Goal: Task Accomplishment & Management: Complete application form

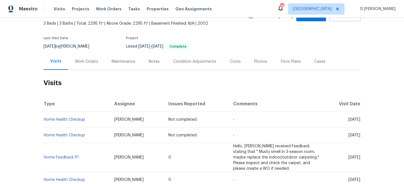
click at [77, 63] on div "Work Orders" at bounding box center [86, 62] width 23 height 6
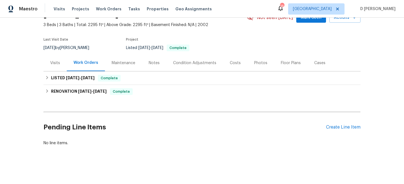
click at [55, 63] on div "Visits" at bounding box center [55, 63] width 10 height 6
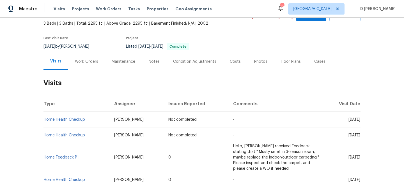
scroll to position [61, 0]
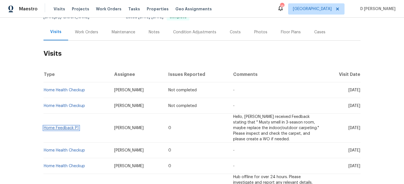
click at [71, 127] on link "Home Feedback P1" at bounding box center [61, 128] width 35 height 4
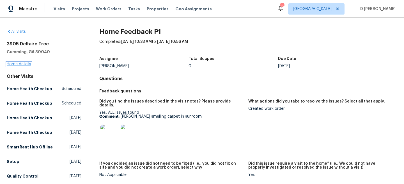
click at [16, 63] on link "Home details" at bounding box center [19, 64] width 24 height 4
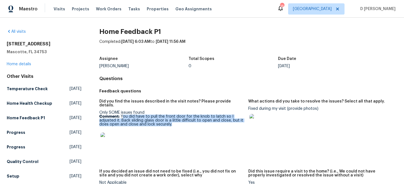
drag, startPoint x: 122, startPoint y: 111, endPoint x: 174, endPoint y: 119, distance: 52.5
click at [174, 119] on p "Comment: You did have to pull the front door for the knob to latch so I adjuste…" at bounding box center [171, 121] width 144 height 12
copy p "ou did have to pull the front door for the knob to latch so I adjusted it. Back…"
click at [24, 66] on link "Home details" at bounding box center [19, 64] width 24 height 4
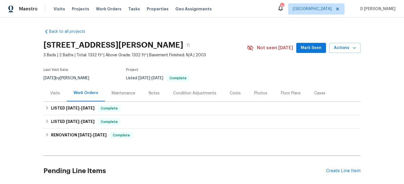
click at [55, 94] on div "Visits" at bounding box center [55, 94] width 10 height 6
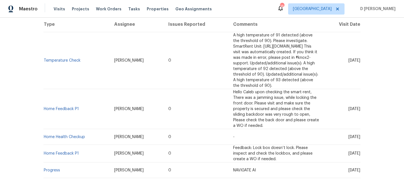
scroll to position [112, 0]
drag, startPoint x: 81, startPoint y: 92, endPoint x: 44, endPoint y: 91, distance: 37.0
click at [44, 91] on td "Home Feedback P1" at bounding box center [76, 109] width 66 height 40
copy link "Home Feedback P1"
click at [93, 92] on td "Home Feedback P1" at bounding box center [76, 109] width 66 height 40
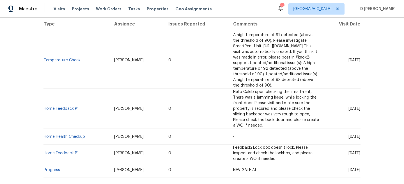
click at [67, 89] on td "Home Feedback P1" at bounding box center [76, 109] width 66 height 40
click at [67, 107] on link "Home Feedback P1" at bounding box center [61, 109] width 35 height 4
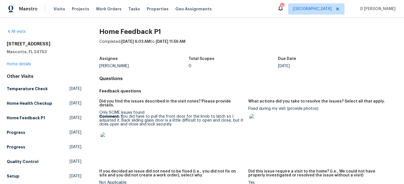
click at [123, 115] on p "Comment: You did have to pull the front door for the knob to latch so I adjuste…" at bounding box center [171, 121] width 144 height 12
copy p "Y"
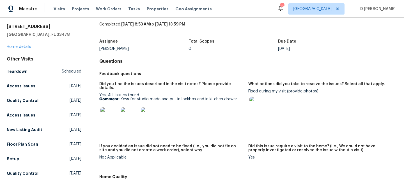
scroll to position [24, 0]
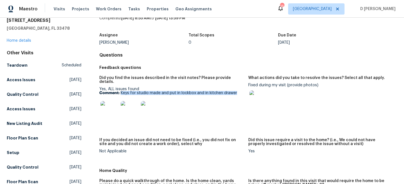
drag, startPoint x: 120, startPoint y: 88, endPoint x: 236, endPoint y: 88, distance: 116.4
click at [236, 91] on p "Comment: Keys for studio made and put in lockbox and in kitchen drawer" at bounding box center [171, 93] width 144 height 4
copy p "Keys for studio made and put in lockbox and in kitchen drawer"
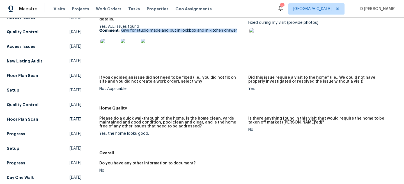
scroll to position [0, 0]
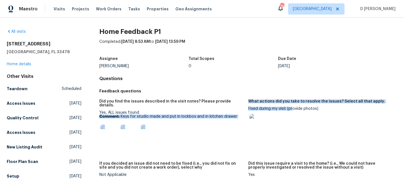
drag, startPoint x: 245, startPoint y: 108, endPoint x: 290, endPoint y: 109, distance: 45.4
click at [290, 109] on div "Did you find the issues described in the visit notes? Please provide details. Y…" at bounding box center [248, 142] width 298 height 93
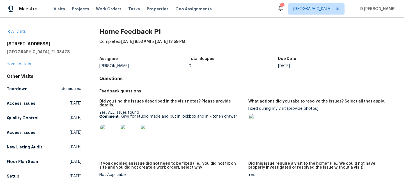
click at [285, 112] on div at bounding box center [320, 123] width 144 height 25
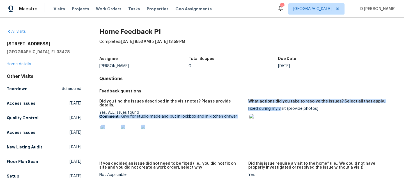
drag, startPoint x: 246, startPoint y: 109, endPoint x: 281, endPoint y: 108, distance: 35.3
click at [281, 108] on div "Did you find the issues described in the visit notes? Please provide details. Y…" at bounding box center [248, 142] width 298 height 93
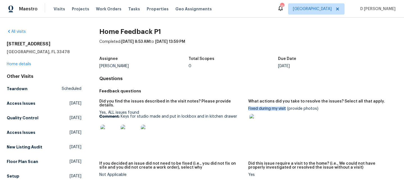
drag, startPoint x: 286, startPoint y: 109, endPoint x: 248, endPoint y: 108, distance: 37.6
click at [248, 108] on div "Fixed during my visit (provide photos)" at bounding box center [320, 121] width 144 height 29
copy div "Fixed during my visit"
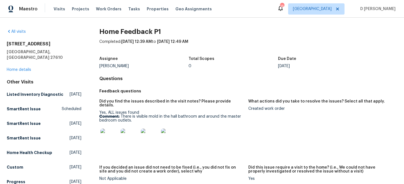
scroll to position [5, 0]
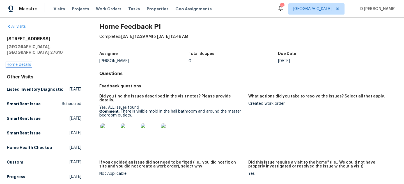
click at [24, 63] on link "Home details" at bounding box center [19, 65] width 24 height 4
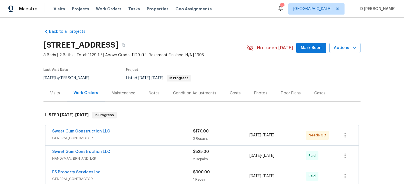
scroll to position [5, 0]
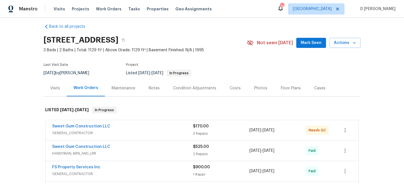
click at [71, 130] on span "GENERAL_CONTRACTOR" at bounding box center [122, 133] width 141 height 6
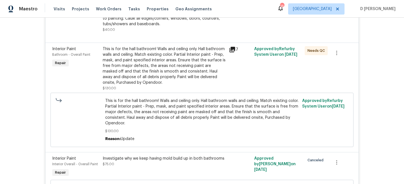
scroll to position [0, 0]
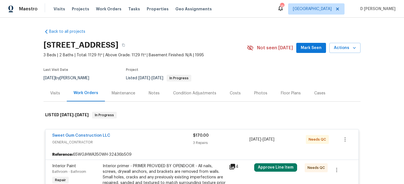
click at [57, 93] on div "Visits" at bounding box center [55, 94] width 10 height 6
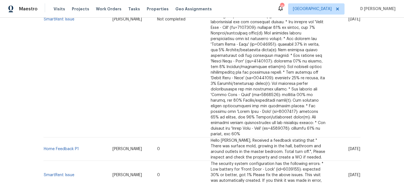
scroll to position [263, 0]
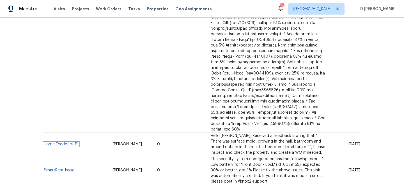
click at [67, 142] on link "Home Feedback P1" at bounding box center [61, 144] width 35 height 4
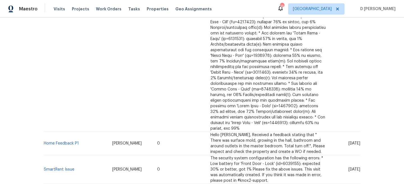
scroll to position [290, 0]
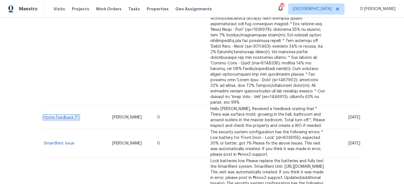
click at [56, 116] on link "Home Feedback P1" at bounding box center [61, 118] width 35 height 4
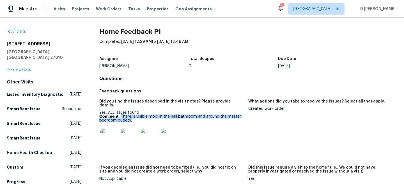
drag, startPoint x: 121, startPoint y: 112, endPoint x: 134, endPoint y: 116, distance: 13.6
click at [134, 116] on p "Comment: There is visible mold in the hall bathroom and around the master bedro…" at bounding box center [171, 119] width 144 height 8
copy p "There is visible mold in the hall bathroom and around the master bedroom outlet…"
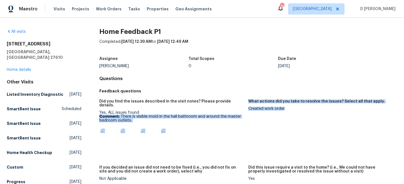
drag, startPoint x: 248, startPoint y: 109, endPoint x: 290, endPoint y: 109, distance: 41.2
click at [290, 109] on div "Did you find the issues described in the visit notes? Please provide details. Y…" at bounding box center [248, 144] width 298 height 97
click at [290, 109] on div "Created work order" at bounding box center [320, 109] width 144 height 4
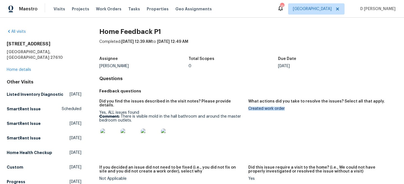
drag, startPoint x: 249, startPoint y: 108, endPoint x: 289, endPoint y: 108, distance: 40.4
click at [289, 108] on div "Created work order" at bounding box center [320, 109] width 144 height 4
copy div "Created work order"
click at [22, 68] on link "Home details" at bounding box center [19, 70] width 24 height 4
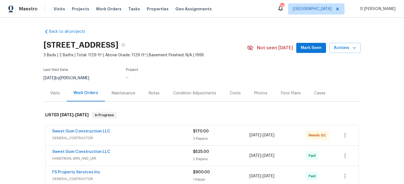
click at [91, 138] on span "GENERAL_CONTRACTOR" at bounding box center [122, 138] width 141 height 6
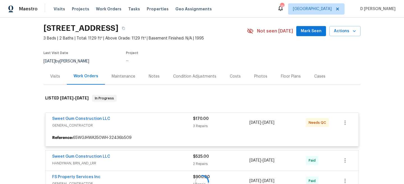
scroll to position [52, 0]
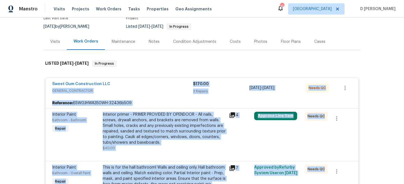
drag, startPoint x: 47, startPoint y: 86, endPoint x: 139, endPoint y: 85, distance: 92.5
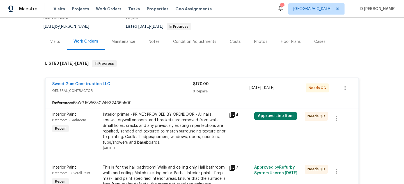
click at [138, 85] on div "Sweet Gum Construction LLC" at bounding box center [122, 84] width 141 height 7
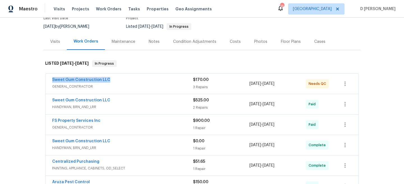
drag, startPoint x: 50, startPoint y: 80, endPoint x: 124, endPoint y: 80, distance: 74.0
click at [124, 80] on div "Sweet Gum Construction LLC GENERAL_CONTRACTOR $170.00 3 Repairs [DATE] - [DATE]…" at bounding box center [201, 84] width 313 height 20
copy link "Sweet Gum Construction LLC"
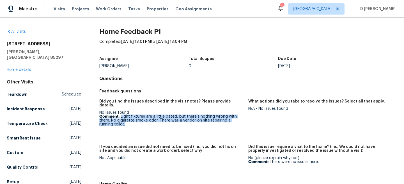
drag, startPoint x: 121, startPoint y: 113, endPoint x: 131, endPoint y: 123, distance: 14.1
click at [131, 123] on figure "Did you find the issues described in the visit notes? Please provide details. N…" at bounding box center [173, 119] width 149 height 39
copy p "Light fixtures are a little dated, but there’s nothing wrong with them. No ciga…"
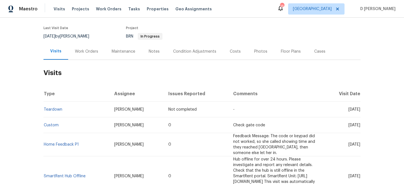
scroll to position [62, 0]
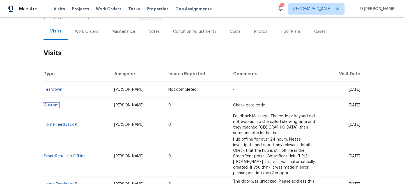
click at [54, 105] on link "Custom" at bounding box center [51, 105] width 15 height 4
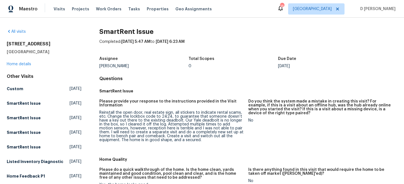
scroll to position [33, 0]
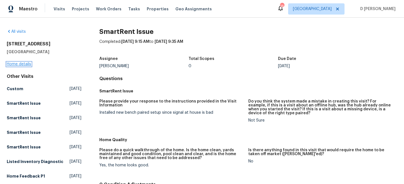
click at [18, 63] on link "Home details" at bounding box center [19, 64] width 24 height 4
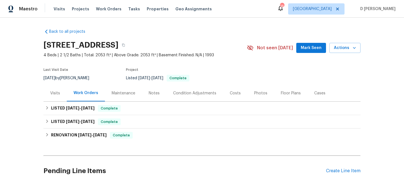
click at [59, 97] on div "Visits" at bounding box center [54, 93] width 23 height 17
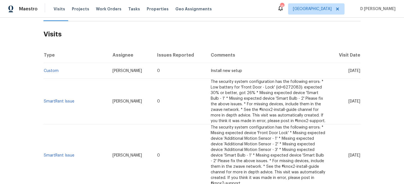
scroll to position [81, 0]
click at [79, 102] on td "SmartRent Issue" at bounding box center [75, 102] width 64 height 46
click at [59, 102] on link "SmartRent Issue" at bounding box center [59, 101] width 31 height 4
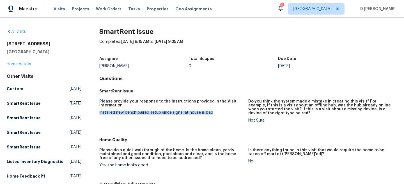
drag, startPoint x: 95, startPoint y: 112, endPoint x: 231, endPoint y: 112, distance: 136.5
click at [231, 112] on div "All visits 3319 Timberwolf Ave High Point, NC 27265 Home details Other Visits C…" at bounding box center [202, 182] width 390 height 307
copy div "Installed new bench paired setup since signal at house is bad"
click at [119, 99] on div "Please provide your response to the instructions provided in the Visit Informat…" at bounding box center [248, 115] width 298 height 39
drag, startPoint x: 94, startPoint y: 112, endPoint x: 219, endPoint y: 113, distance: 124.8
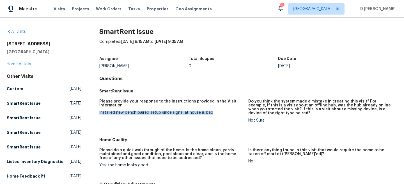
click at [219, 113] on div "All visits 3319 Timberwolf Ave High Point, NC 27265 Home details Other Visits C…" at bounding box center [202, 182] width 390 height 307
copy div "Installed new bench paired setup since signal at house is bad"
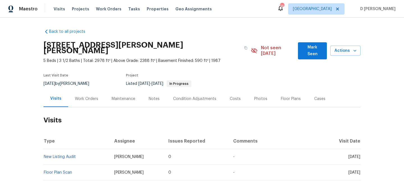
click at [76, 96] on div "Work Orders" at bounding box center [86, 99] width 23 height 6
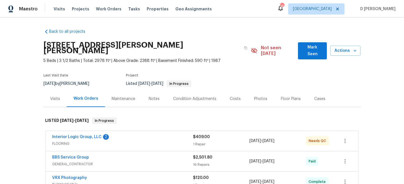
scroll to position [29, 0]
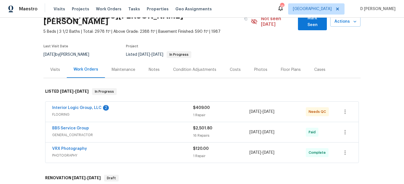
click at [92, 112] on span "FLOORING" at bounding box center [122, 115] width 141 height 6
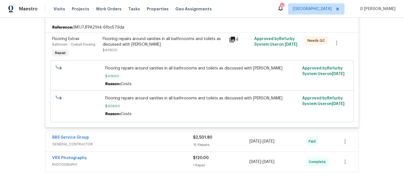
scroll to position [163, 0]
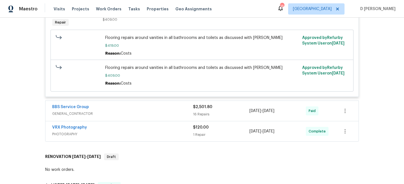
click at [83, 111] on span "GENERAL_CONTRACTOR" at bounding box center [122, 114] width 141 height 6
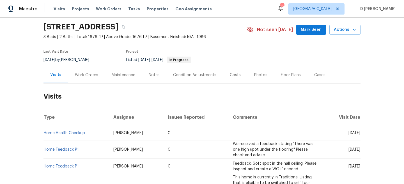
scroll to position [19, 0]
click at [86, 73] on div "Work Orders" at bounding box center [86, 75] width 23 height 6
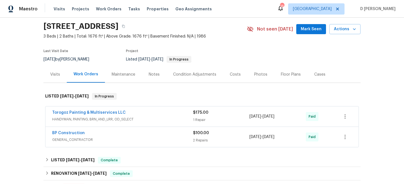
scroll to position [13, 0]
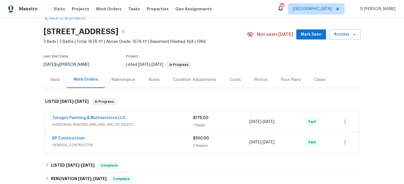
click at [57, 81] on div "Visits" at bounding box center [55, 80] width 10 height 6
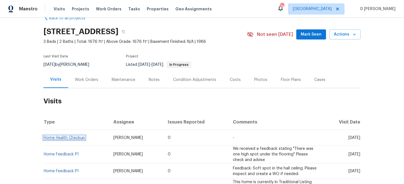
click at [74, 138] on link "Home Health Checkup" at bounding box center [64, 138] width 41 height 4
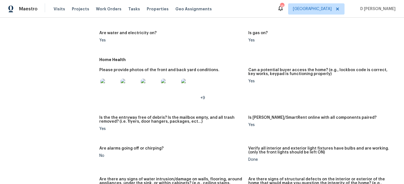
scroll to position [27, 0]
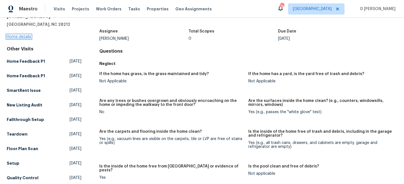
click at [24, 36] on link "Home details" at bounding box center [19, 37] width 24 height 4
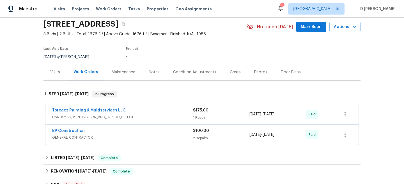
scroll to position [24, 0]
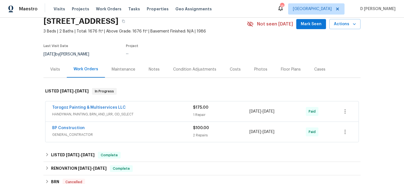
click at [53, 66] on div "Visits" at bounding box center [54, 69] width 23 height 17
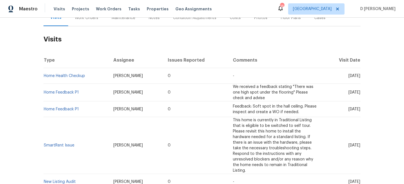
scroll to position [72, 0]
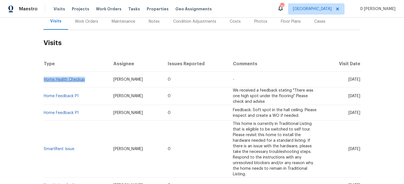
drag, startPoint x: 87, startPoint y: 80, endPoint x: 44, endPoint y: 79, distance: 43.2
click at [44, 79] on td "Home Health Checkup" at bounding box center [75, 80] width 65 height 16
copy link "Home Health Checkup"
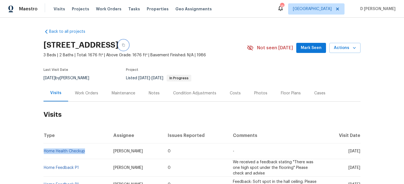
click at [125, 45] on icon "button" at bounding box center [123, 45] width 3 height 3
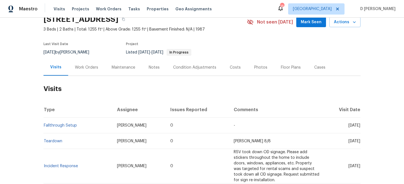
scroll to position [29, 0]
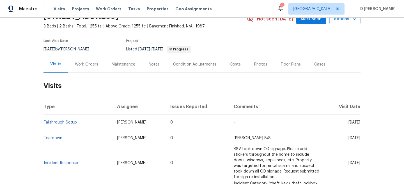
click at [78, 65] on div "Work Orders" at bounding box center [86, 65] width 23 height 6
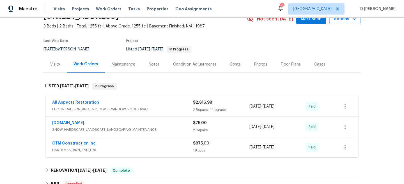
click at [59, 63] on div "Visits" at bounding box center [55, 65] width 10 height 6
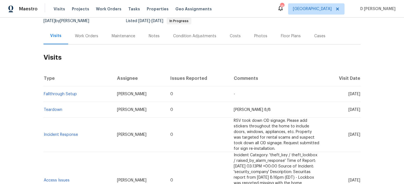
scroll to position [60, 0]
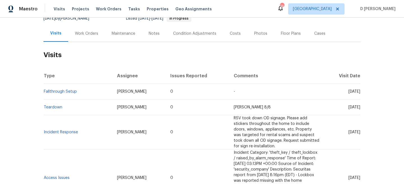
click at [89, 36] on div "Work Orders" at bounding box center [86, 34] width 23 height 6
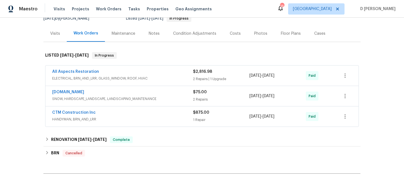
click at [314, 33] on div "Cases" at bounding box center [319, 34] width 11 height 6
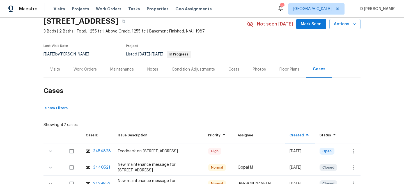
scroll to position [60, 0]
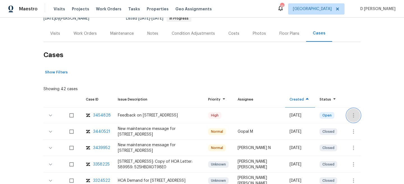
click at [354, 114] on icon "button" at bounding box center [353, 115] width 7 height 7
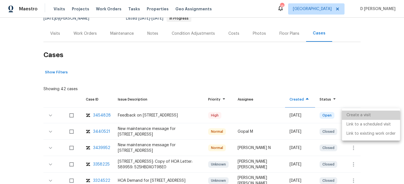
click at [363, 117] on li "Create a visit" at bounding box center [371, 115] width 58 height 9
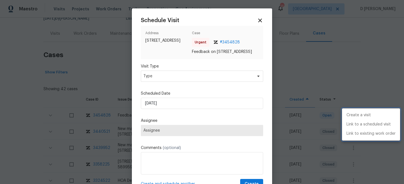
click at [209, 86] on div at bounding box center [202, 92] width 404 height 184
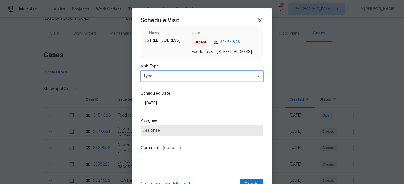
click at [201, 82] on span "Type" at bounding box center [202, 76] width 122 height 11
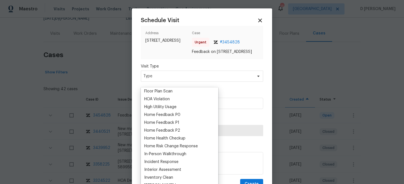
scroll to position [158, 0]
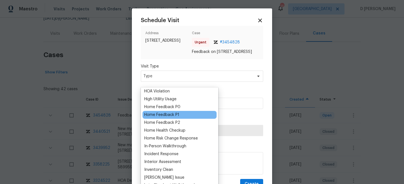
click at [171, 113] on div "Home Feedback P1" at bounding box center [161, 115] width 35 height 6
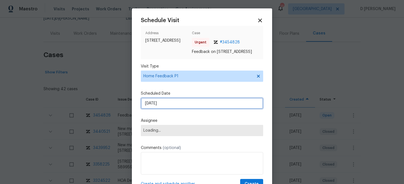
click at [184, 105] on input "29/08/2025" at bounding box center [202, 103] width 122 height 11
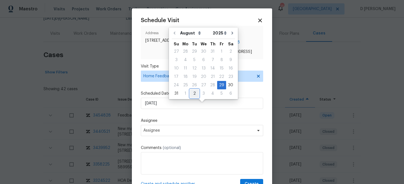
click at [194, 93] on div "2" at bounding box center [194, 94] width 9 height 8
type input "02/09/2025"
select select "8"
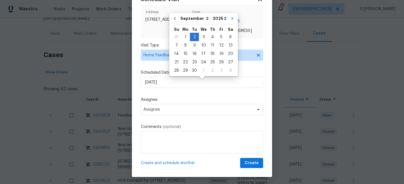
scroll to position [23, 0]
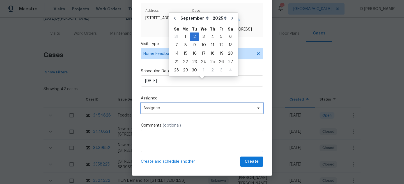
click at [183, 110] on span "Assignee" at bounding box center [202, 108] width 122 height 11
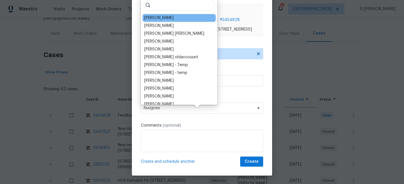
click at [156, 18] on div "Isaul Martinez" at bounding box center [158, 18] width 29 height 6
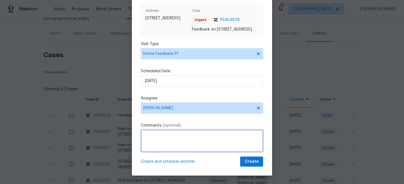
click at [163, 142] on textarea at bounding box center [202, 141] width 122 height 22
click at [153, 145] on textarea "Hello Isaul, Received a feedback from the customer stating that " "" at bounding box center [202, 141] width 122 height 22
paste textarea "what is going on with the driveway and cracks inside the garage."
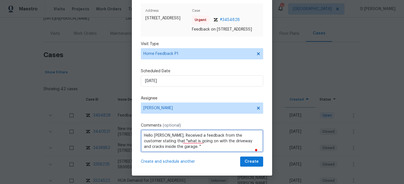
click at [166, 150] on textarea "Hello Isaul, Received a feedback from the customer stating that "what is going …" at bounding box center [202, 141] width 122 height 22
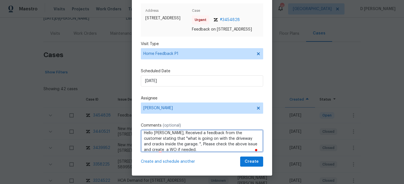
type textarea "Hello Isaul, Received a feedback from the customer stating that "what is going …"
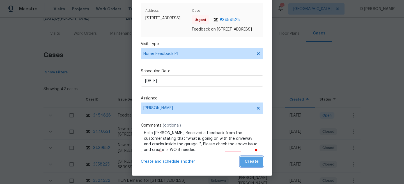
click at [250, 163] on span "Create" at bounding box center [251, 161] width 14 height 7
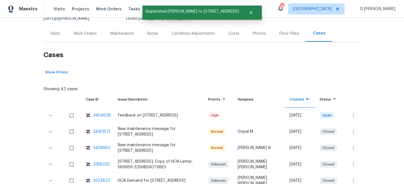
scroll to position [14, 0]
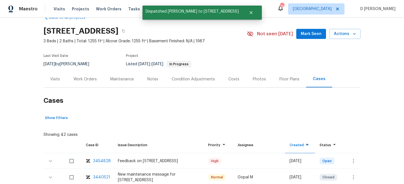
click at [57, 77] on div "Visits" at bounding box center [55, 80] width 10 height 6
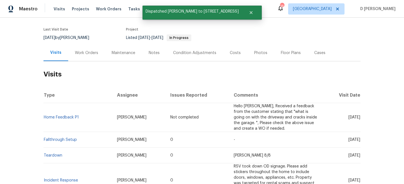
scroll to position [43, 0]
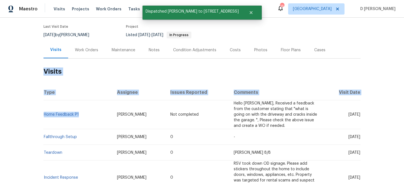
drag, startPoint x: 82, startPoint y: 116, endPoint x: 43, endPoint y: 116, distance: 39.8
click at [43, 116] on div "Back to all projects 7850 Park North Bnd, Indianapolis, IN 46260 3 Beds | 2 Bat…" at bounding box center [202, 101] width 404 height 167
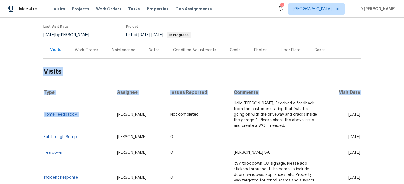
click at [82, 104] on td "Home Feedback P1" at bounding box center [77, 114] width 69 height 29
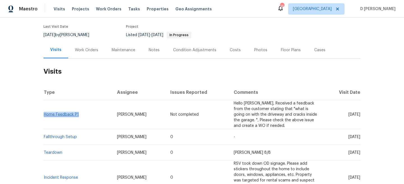
drag, startPoint x: 78, startPoint y: 114, endPoint x: 45, endPoint y: 113, distance: 33.4
click at [45, 113] on td "Home Feedback P1" at bounding box center [77, 114] width 69 height 29
copy link "Home Feedback P1"
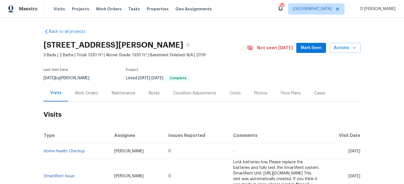
click at [314, 95] on div "Cases" at bounding box center [319, 94] width 11 height 6
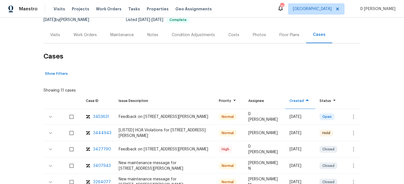
scroll to position [73, 0]
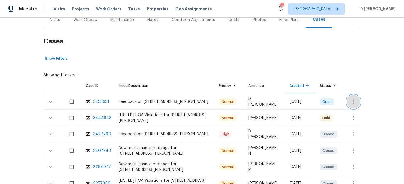
click at [353, 101] on icon "button" at bounding box center [353, 102] width 1 height 4
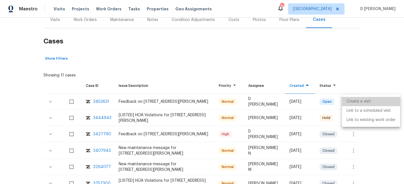
click at [355, 101] on li "Create a visit" at bounding box center [371, 101] width 58 height 9
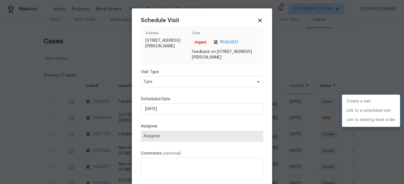
click at [180, 84] on div at bounding box center [202, 92] width 404 height 184
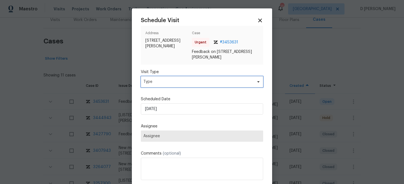
click at [180, 84] on span "Type" at bounding box center [197, 82] width 109 height 6
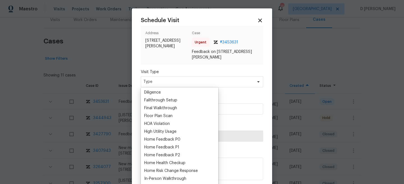
scroll to position [126, 0]
click at [173, 146] on div "Home Feedback P1" at bounding box center [161, 147] width 35 height 6
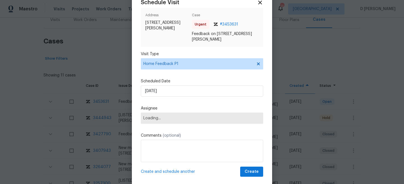
scroll to position [0, 0]
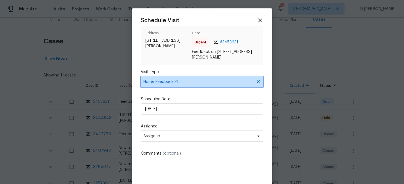
click at [259, 80] on icon at bounding box center [258, 81] width 3 height 3
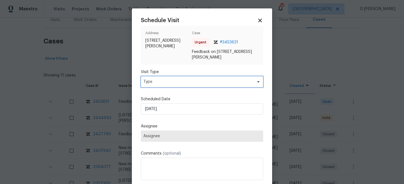
click at [202, 84] on span "Type" at bounding box center [197, 82] width 109 height 6
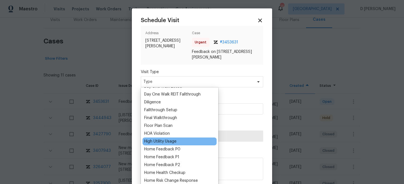
scroll to position [117, 0]
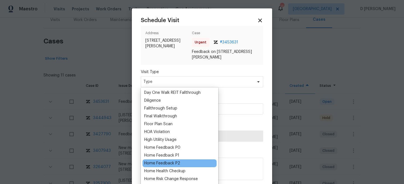
click at [174, 165] on div "Home Feedback P2" at bounding box center [162, 164] width 36 height 6
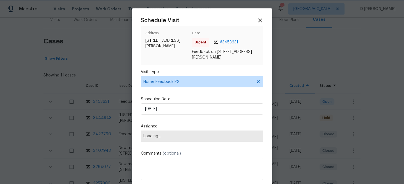
scroll to position [10, 0]
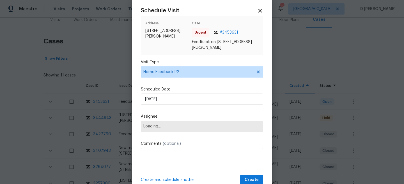
click at [189, 106] on div "Schedule Visit Address 4122 Munson Dr, Charlotte, NC 28215 Case Urgent # 345363…" at bounding box center [202, 96] width 122 height 177
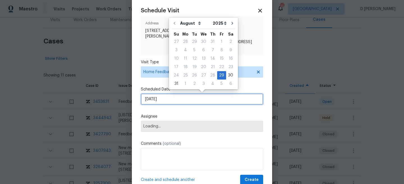
click at [186, 101] on input "29/08/2025" at bounding box center [202, 99] width 122 height 11
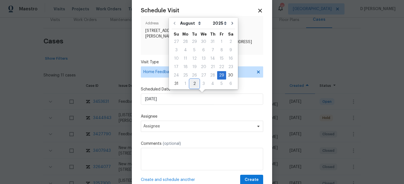
click at [192, 83] on div "2" at bounding box center [194, 84] width 9 height 8
type input "02/09/2025"
select select "8"
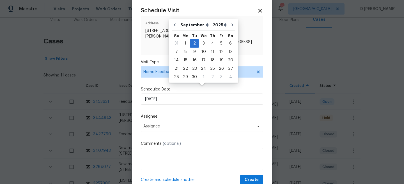
scroll to position [17, 0]
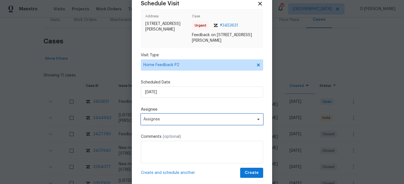
click at [177, 122] on span "Assignee" at bounding box center [202, 119] width 122 height 11
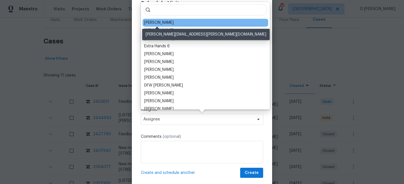
click at [169, 24] on div "Jason Bouque" at bounding box center [158, 23] width 29 height 6
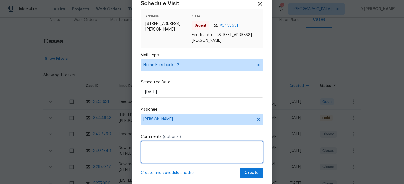
click at [157, 150] on textarea at bounding box center [202, 152] width 122 height 22
paste textarea "When they replaced the quarter round, they never repainted"
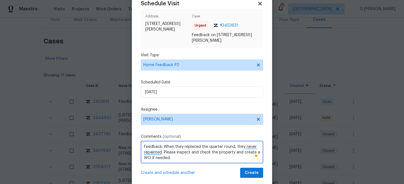
type textarea "Feedback: When they replaced the quarter round, they never repainted. Please in…"
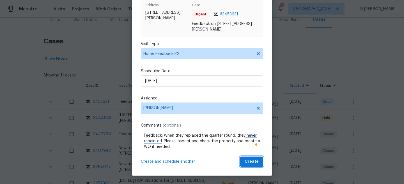
click at [255, 161] on span "Create" at bounding box center [251, 161] width 14 height 7
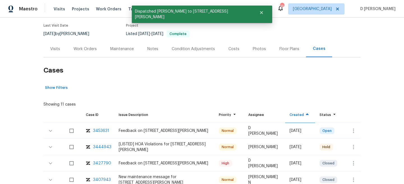
scroll to position [25, 0]
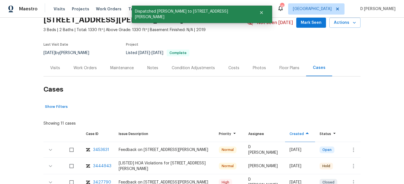
click at [55, 64] on div "Visits" at bounding box center [54, 68] width 23 height 17
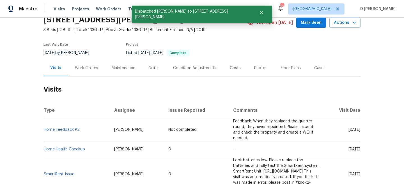
scroll to position [33, 0]
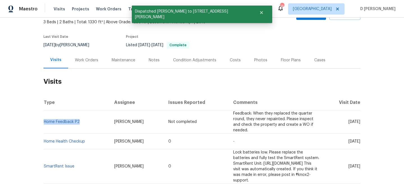
drag, startPoint x: 82, startPoint y: 118, endPoint x: 43, endPoint y: 119, distance: 38.7
click at [43, 119] on td "Home Feedback P2" at bounding box center [76, 121] width 66 height 23
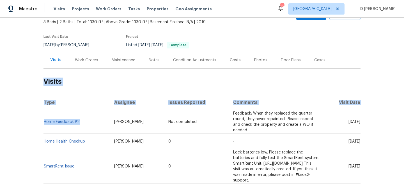
click at [110, 99] on th "Assignee" at bounding box center [137, 103] width 54 height 16
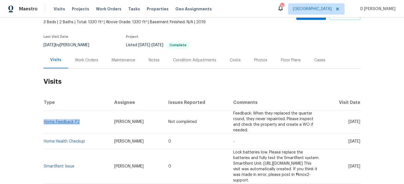
drag, startPoint x: 84, startPoint y: 121, endPoint x: 44, endPoint y: 121, distance: 39.3
click at [44, 121] on td "Home Feedback P2" at bounding box center [76, 121] width 66 height 23
copy link "Home Feedback P2"
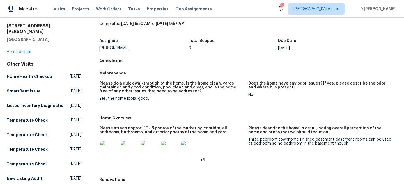
scroll to position [20, 0]
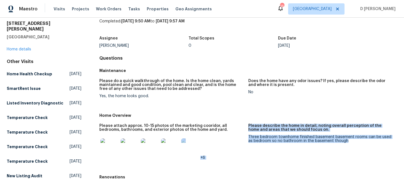
drag, startPoint x: 245, startPoint y: 136, endPoint x: 352, endPoint y: 143, distance: 107.1
click at [352, 143] on div "Please attach approx. 10-15 photos of the marketing cooridor, all bedrooms, bat…" at bounding box center [248, 147] width 298 height 52
click at [352, 143] on figure "Please describe the home in detail, noting overall perception of the home and a…" at bounding box center [322, 146] width 149 height 45
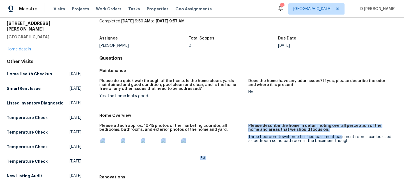
drag, startPoint x: 246, startPoint y: 133, endPoint x: 341, endPoint y: 137, distance: 94.8
click at [341, 138] on div "Please attach approx. 10-15 photos of the marketing cooridor, all bedrooms, bat…" at bounding box center [248, 147] width 298 height 52
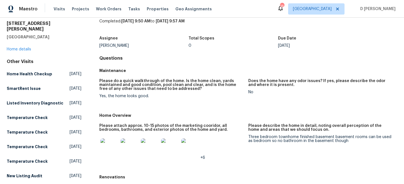
click at [222, 114] on h5 "Home Overview" at bounding box center [248, 116] width 298 height 6
drag, startPoint x: 98, startPoint y: 96, endPoint x: 158, endPoint y: 96, distance: 59.4
copy div "Yes, the home looks good."
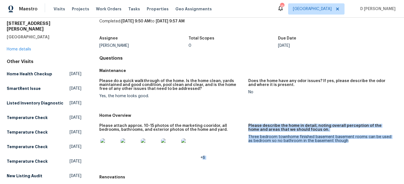
drag, startPoint x: 248, startPoint y: 137, endPoint x: 340, endPoint y: 147, distance: 93.3
click at [341, 147] on div "Please attach approx. 10-15 photos of the marketing cooridor, all bedrooms, bat…" at bounding box center [248, 147] width 298 height 52
click at [340, 147] on figure "Please describe the home in detail, noting overall perception of the home and a…" at bounding box center [322, 146] width 149 height 45
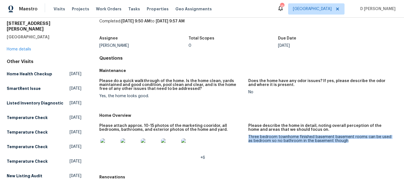
drag, startPoint x: 336, startPoint y: 141, endPoint x: 249, endPoint y: 139, distance: 86.9
click at [249, 139] on div "Three bedroom townhome finished basement basement rooms can be used as bedroom …" at bounding box center [320, 139] width 144 height 8
copy div "Three bedroom townhome finished basement basement rooms can be used as bedroom …"
